Goal: Task Accomplishment & Management: Use online tool/utility

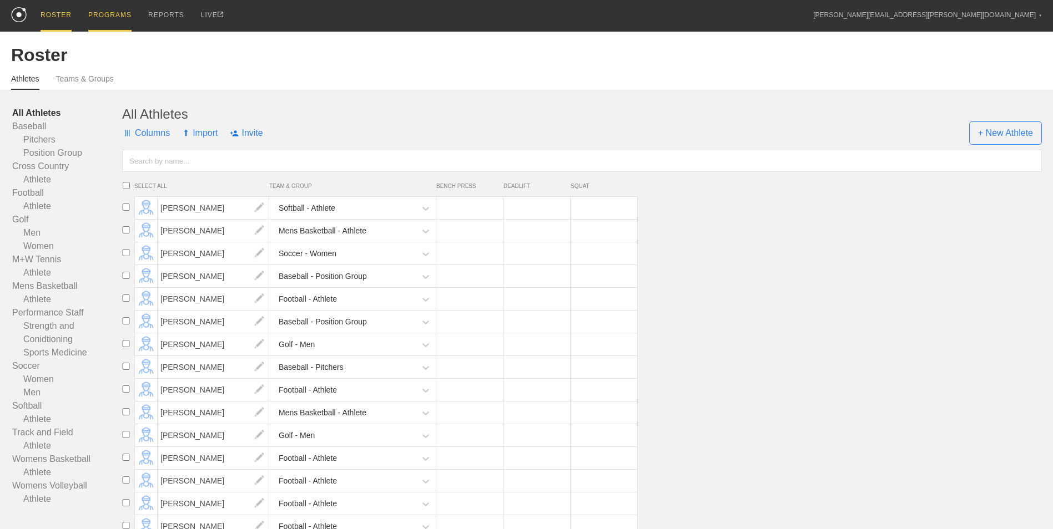
click at [96, 13] on div "PROGRAMS" at bounding box center [109, 16] width 43 height 32
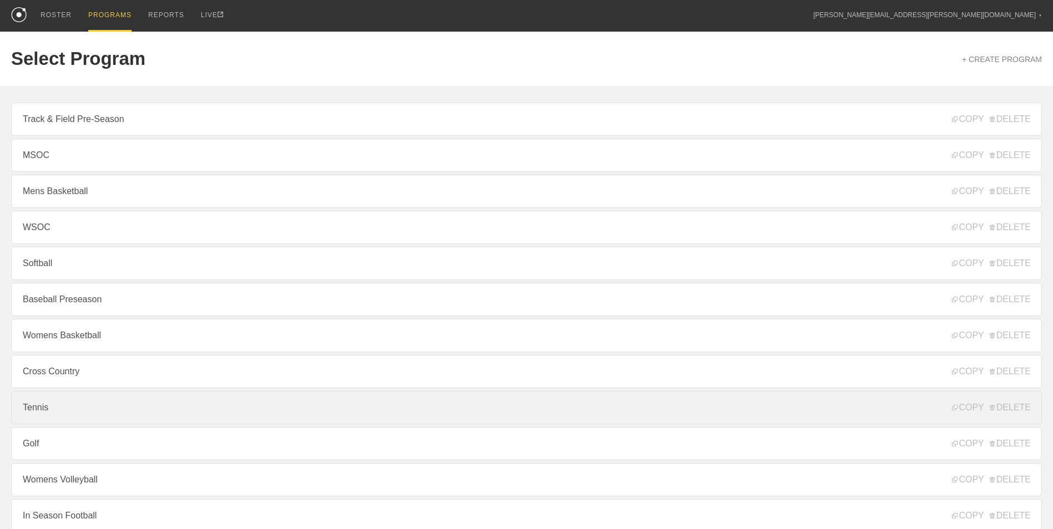
click at [136, 411] on link "Tennis" at bounding box center [526, 407] width 1030 height 33
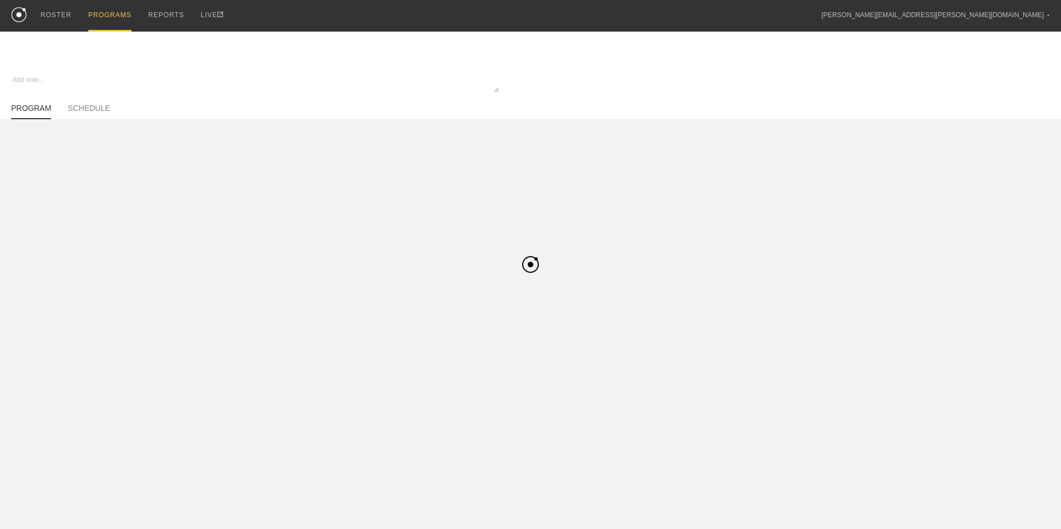
type textarea "x"
type input "Tennis"
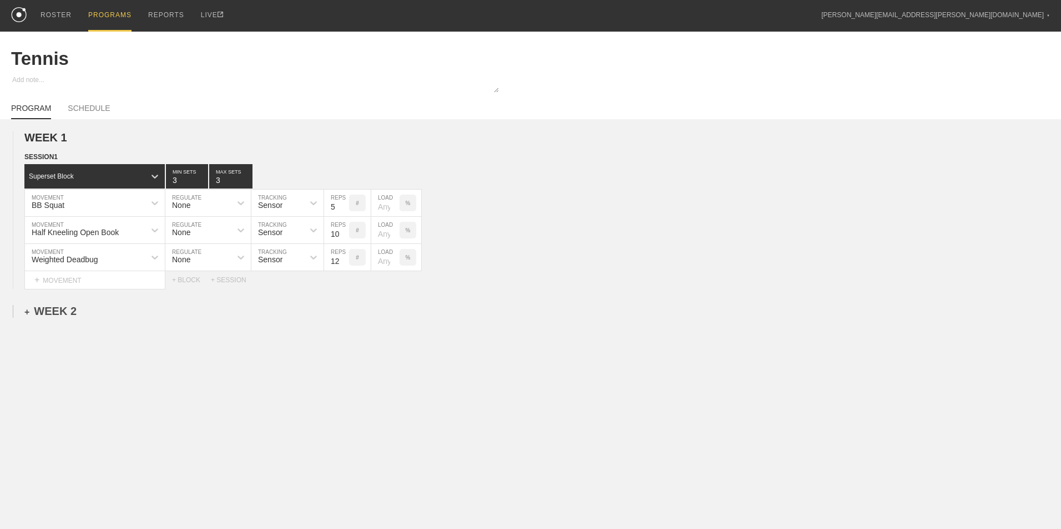
click at [68, 317] on div "+ WEEK 2" at bounding box center [50, 311] width 52 height 13
click at [54, 331] on div "WEEK 1 DUPLICATE DELETE SESSION 1 Superset Block 3 MIN SETS 3 MAX SETS DUPLICAT…" at bounding box center [530, 317] width 1061 height 397
click at [54, 326] on div "+ SESSION 1" at bounding box center [45, 323] width 43 height 10
click at [143, 352] on div "+ BLOCK" at bounding box center [94, 343] width 140 height 18
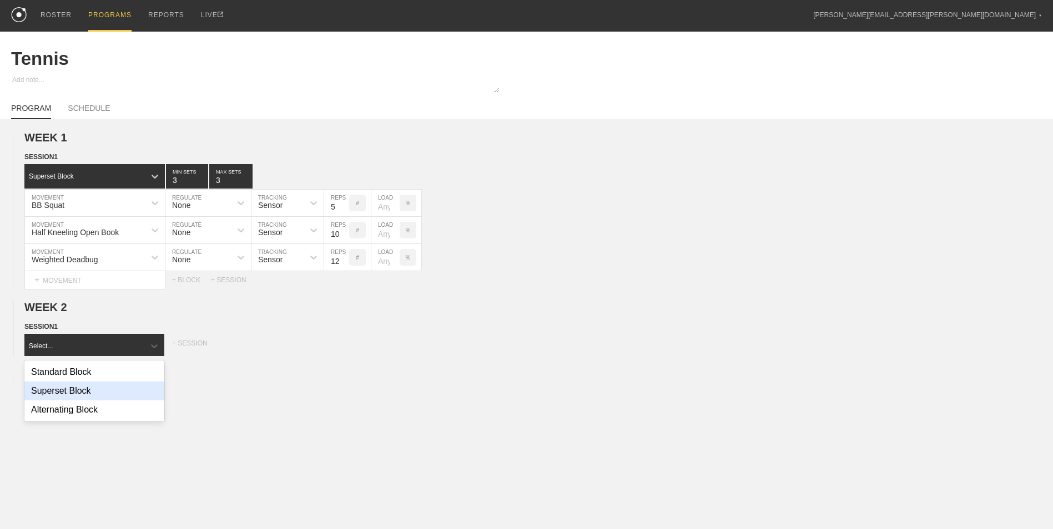
click at [114, 395] on div "Superset Block" at bounding box center [94, 391] width 140 height 19
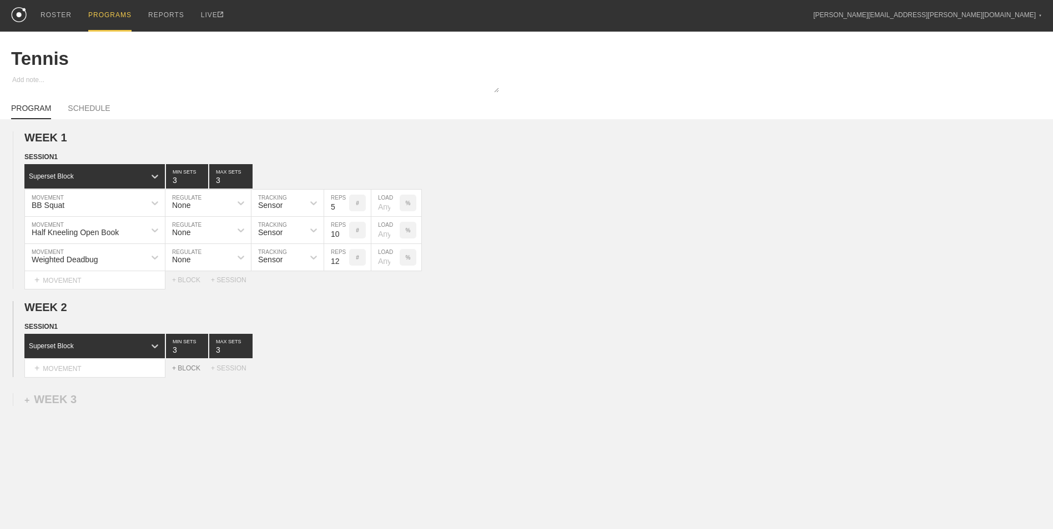
click at [197, 372] on div "+ BLOCK" at bounding box center [191, 369] width 39 height 8
click at [26, 400] on circle at bounding box center [25, 395] width 13 height 13
click at [72, 424] on div "DELETE" at bounding box center [77, 421] width 89 height 17
click at [109, 367] on div "+ MOVEMENT" at bounding box center [94, 369] width 141 height 18
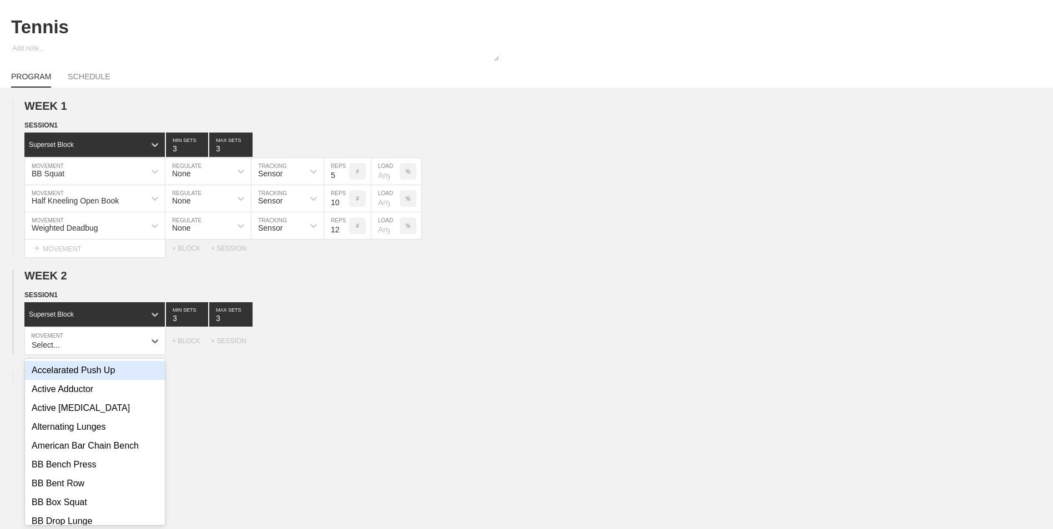
scroll to position [34, 0]
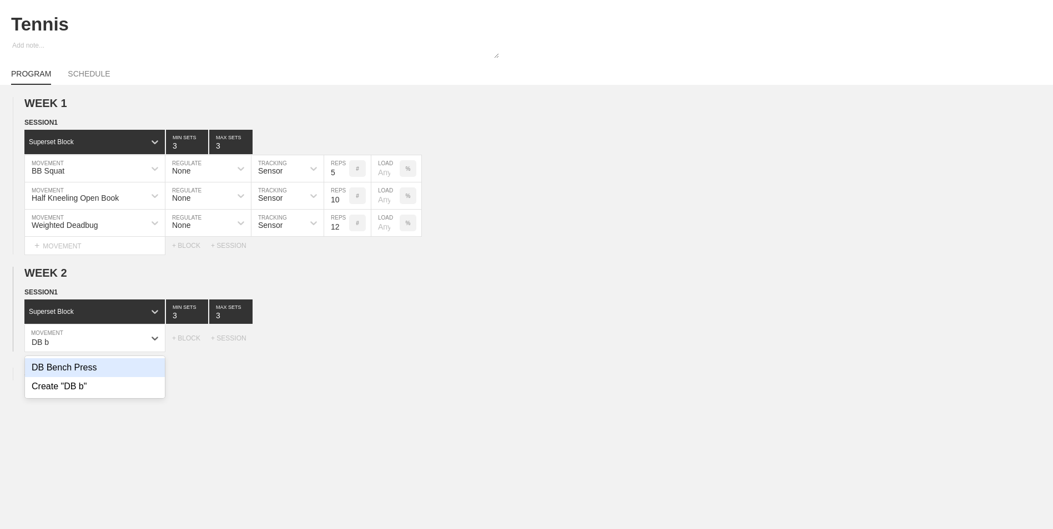
click at [109, 367] on div "DB Bench Press" at bounding box center [95, 367] width 140 height 19
type input "DB b"
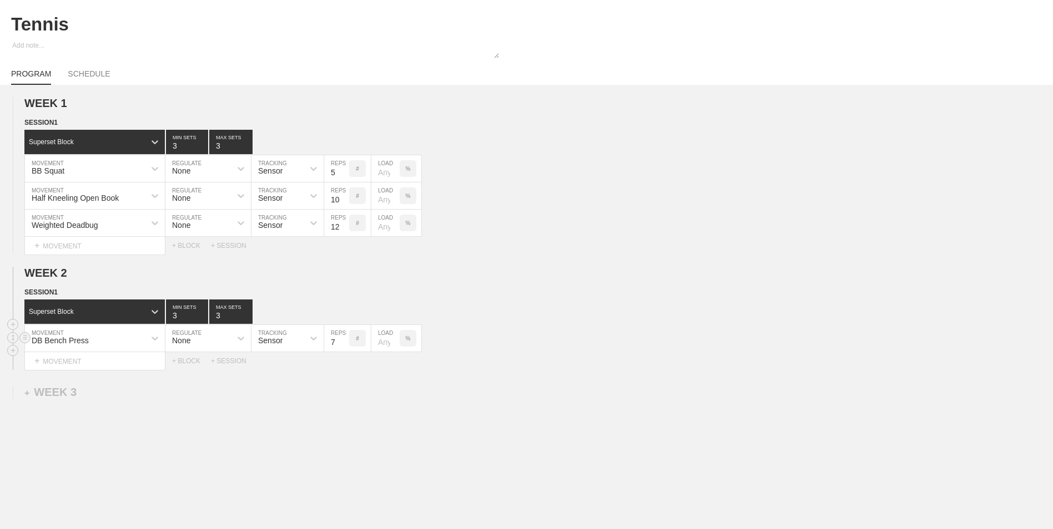
click at [344, 345] on input "7" at bounding box center [336, 338] width 25 height 27
type input "6"
click at [344, 344] on input "6" at bounding box center [336, 338] width 25 height 27
click at [129, 363] on div "+ MOVEMENT" at bounding box center [94, 361] width 141 height 18
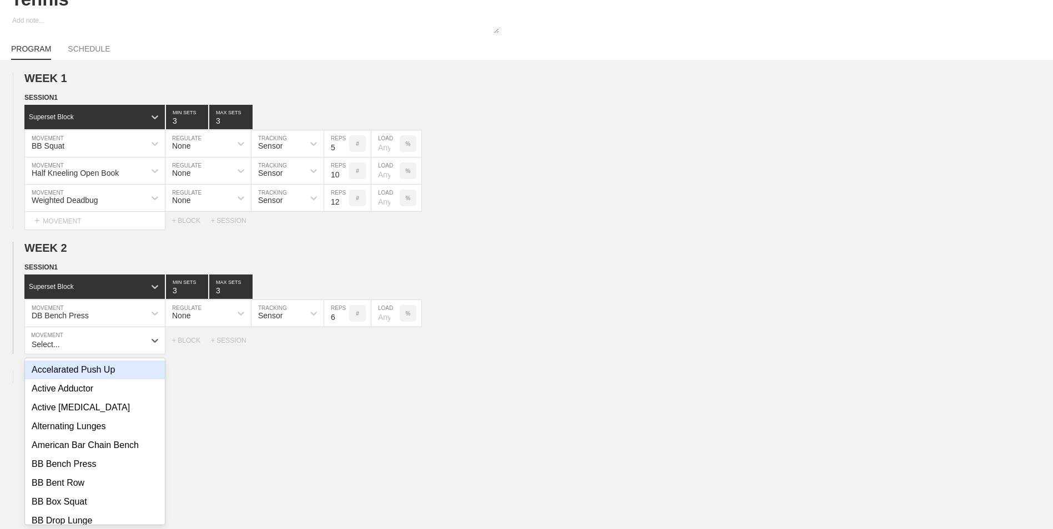
scroll to position [62, 0]
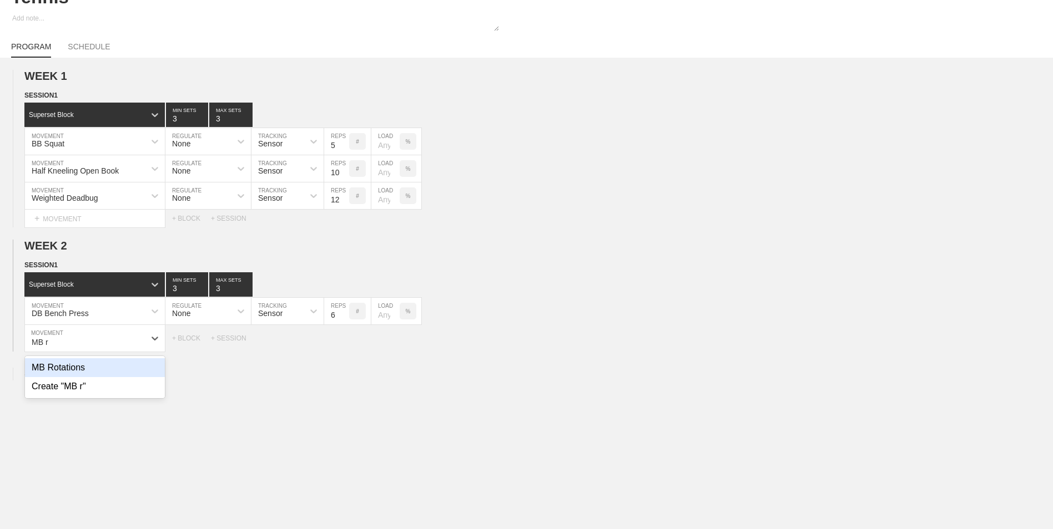
click at [129, 365] on div "MB Rotations" at bounding box center [95, 367] width 140 height 19
type input "MB r"
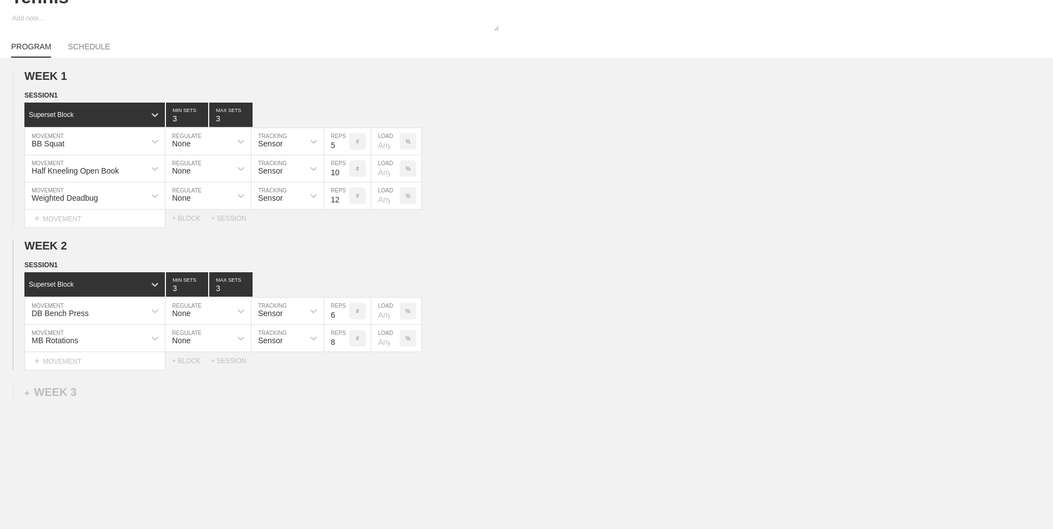
drag, startPoint x: 339, startPoint y: 466, endPoint x: 123, endPoint y: 463, distance: 216.4
click at [339, 466] on div "WEEK 1 DUPLICATE DELETE SESSION 1 Superset Block 3 MIN SETS 3 MAX SETS DUPLICAT…" at bounding box center [526, 312] width 1053 height 508
click at [80, 367] on div "+ MOVEMENT" at bounding box center [94, 361] width 141 height 18
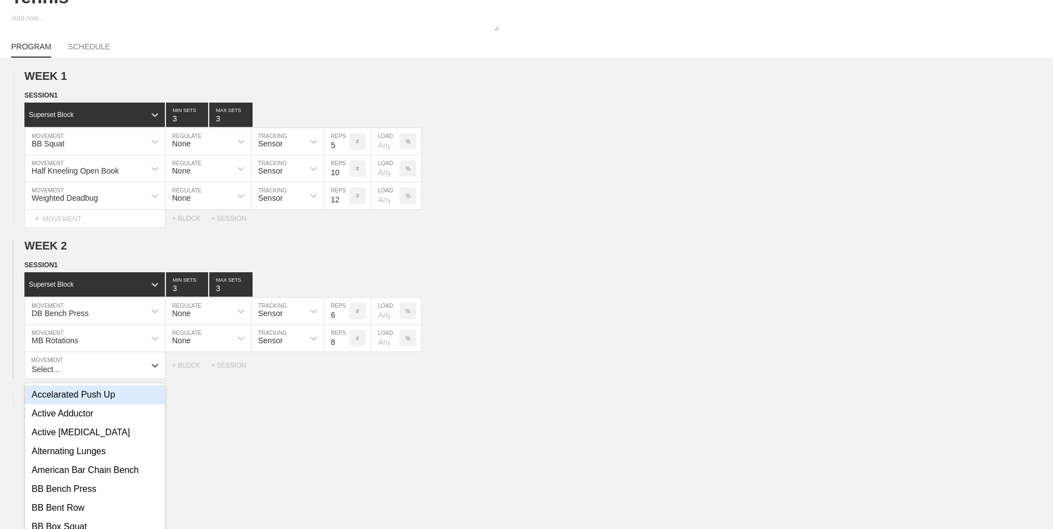
scroll to position [89, 0]
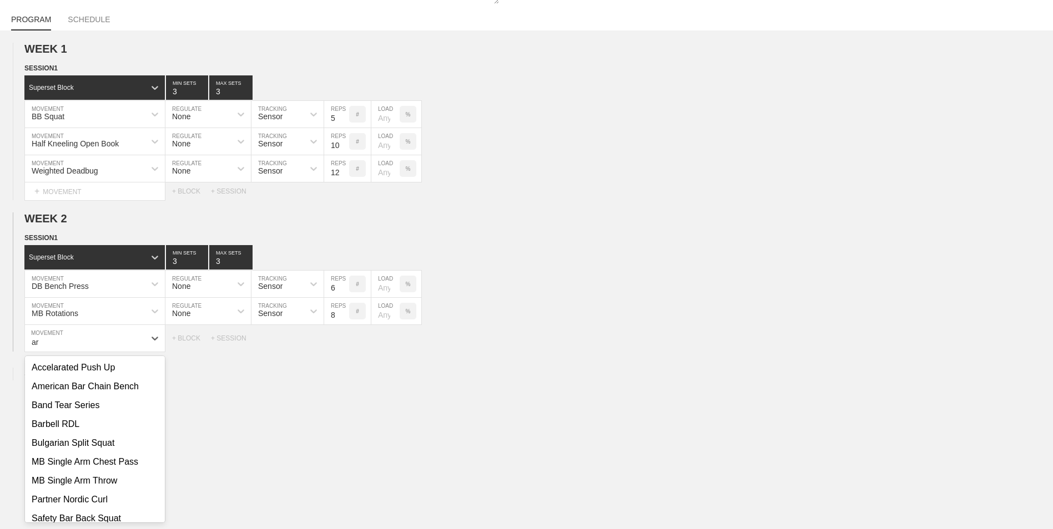
type input "a"
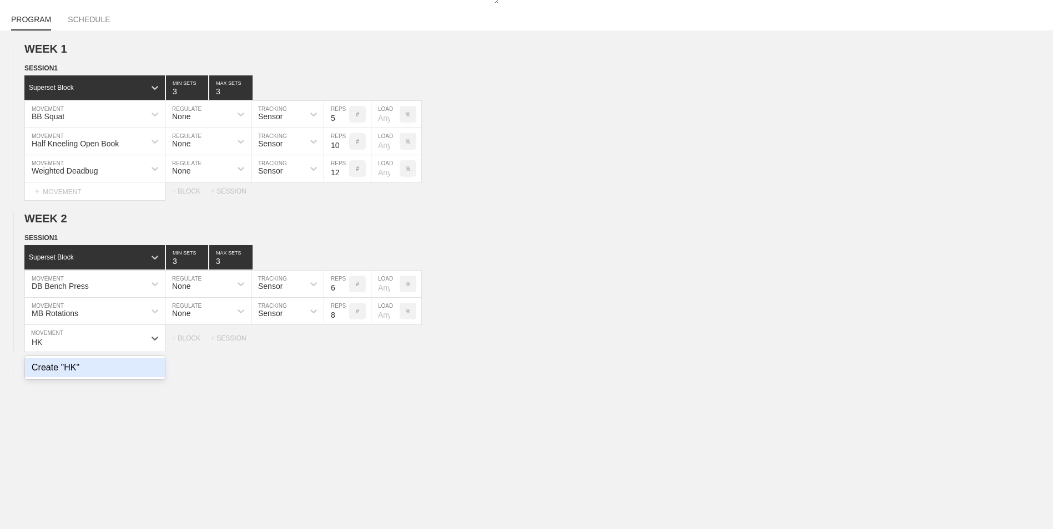
type input "H"
click at [80, 367] on div "Create "Half Kneel [PERSON_NAME] Row"" at bounding box center [95, 372] width 140 height 29
type input "Half Kneel [PERSON_NAME] Row"
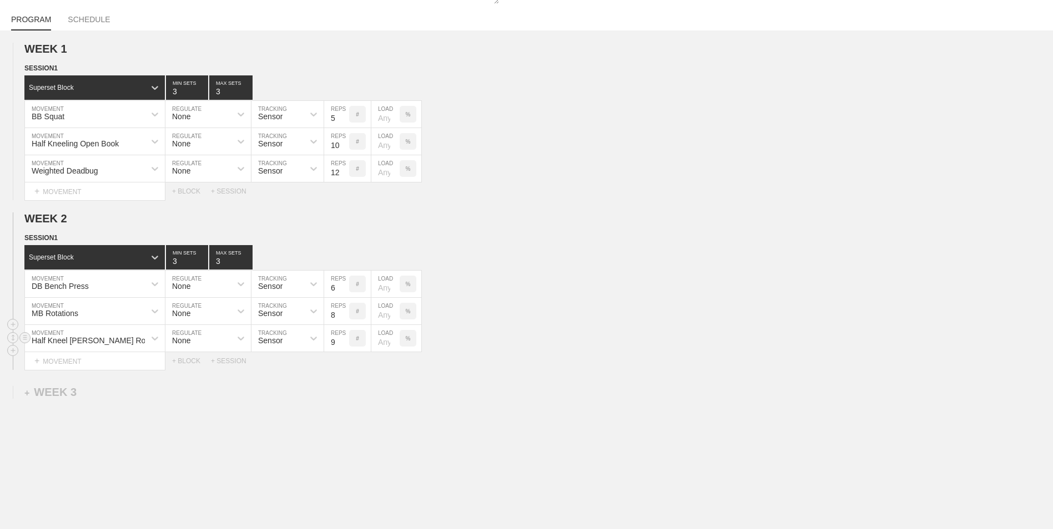
click at [345, 340] on input "9" at bounding box center [336, 338] width 25 height 27
type input "10"
click at [345, 340] on input "10" at bounding box center [336, 338] width 25 height 27
click at [448, 468] on div "WEEK 1 DUPLICATE DELETE SESSION 1 Superset Block 3 MIN SETS 3 MAX SETS DUPLICAT…" at bounding box center [526, 298] width 1053 height 535
